Goal: Task Accomplishment & Management: Manage account settings

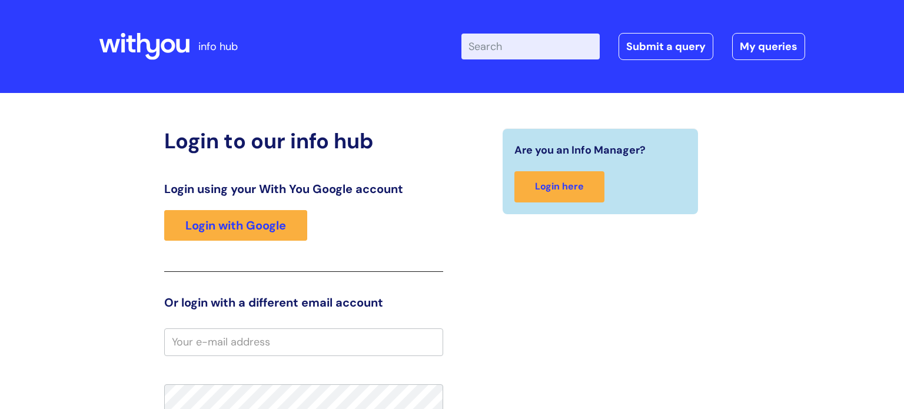
click at [231, 347] on input "email" at bounding box center [303, 342] width 279 height 27
type input "[EMAIL_ADDRESS][DOMAIN_NAME]"
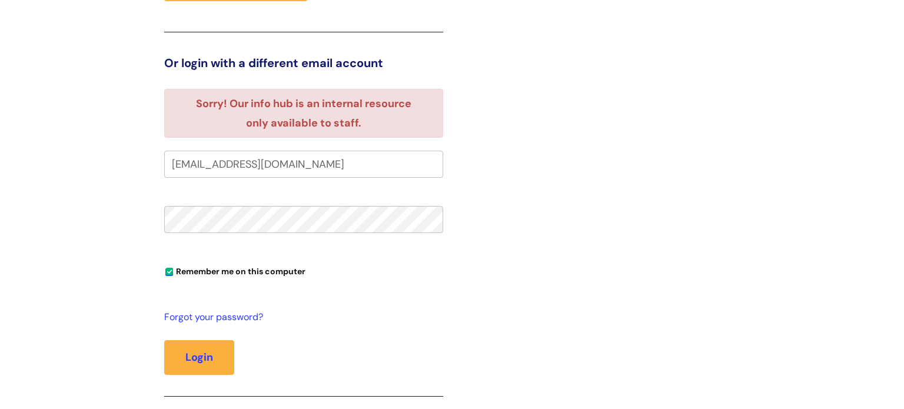
scroll to position [254, 0]
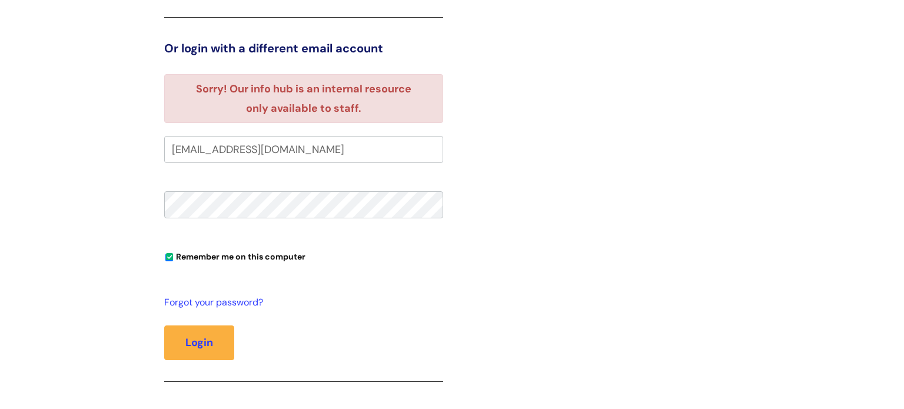
click at [164, 326] on button "Login" at bounding box center [199, 343] width 70 height 34
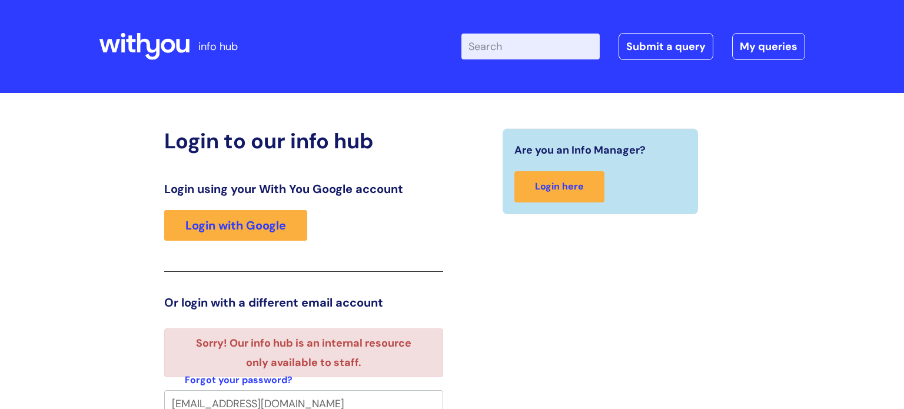
scroll to position [7, 0]
